Goal: Find specific page/section: Find specific page/section

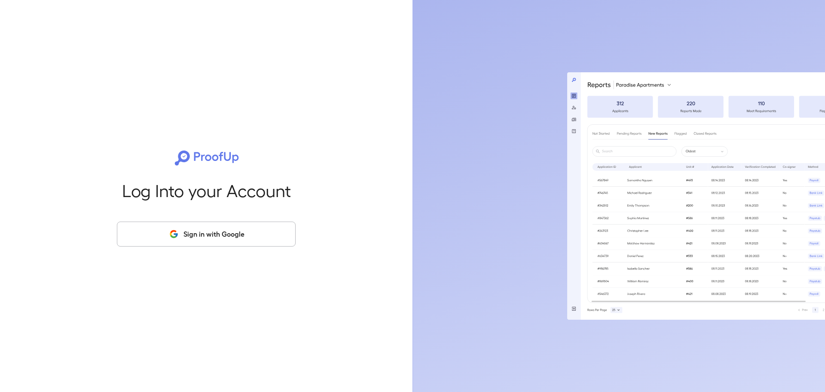
click at [192, 235] on button "Sign in with Google" at bounding box center [206, 233] width 179 height 25
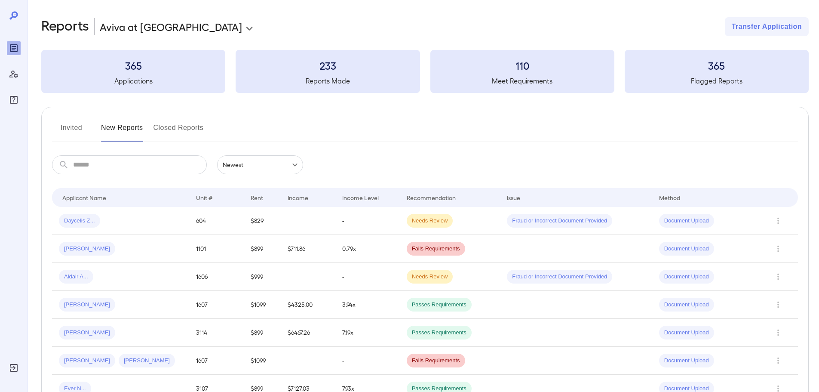
click at [60, 130] on button "Invited" at bounding box center [71, 131] width 39 height 21
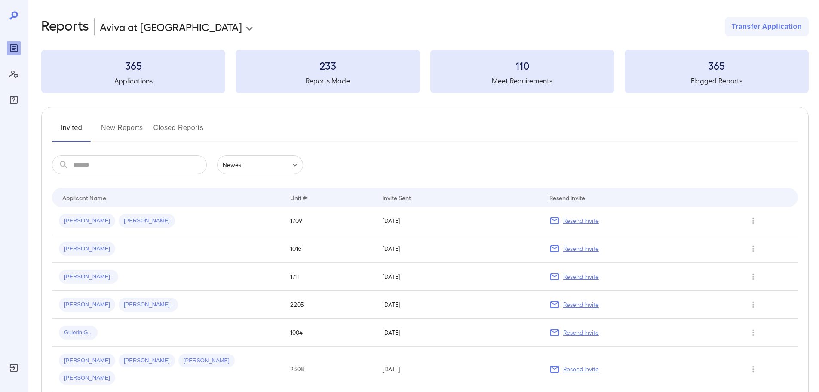
click at [95, 163] on input "text" at bounding box center [140, 164] width 134 height 19
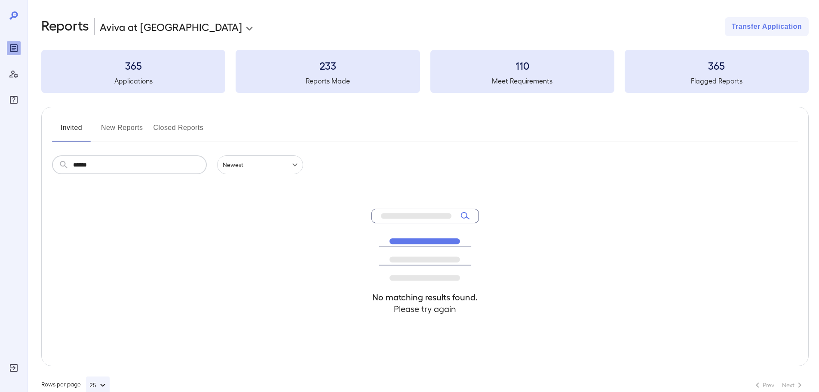
type input "*******"
